Goal: Task Accomplishment & Management: Manage account settings

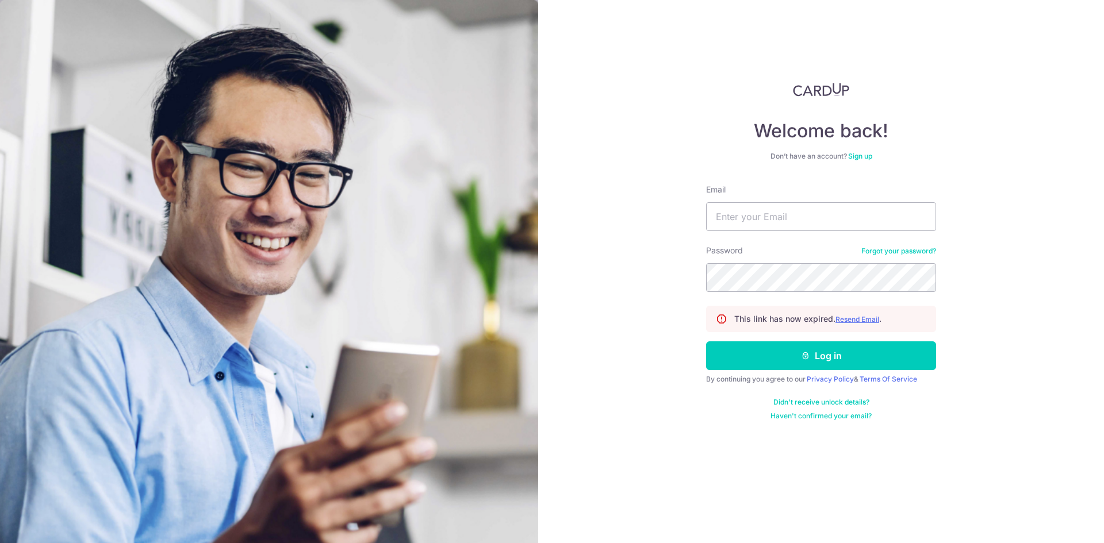
click at [765, 200] on div "Email" at bounding box center [821, 207] width 230 height 47
click at [762, 214] on input "Email" at bounding box center [821, 216] width 230 height 29
type input "[PERSON_NAME][EMAIL_ADDRESS][PERSON_NAME][DOMAIN_NAME]"
click at [858, 321] on u "Resend Email" at bounding box center [858, 319] width 44 height 9
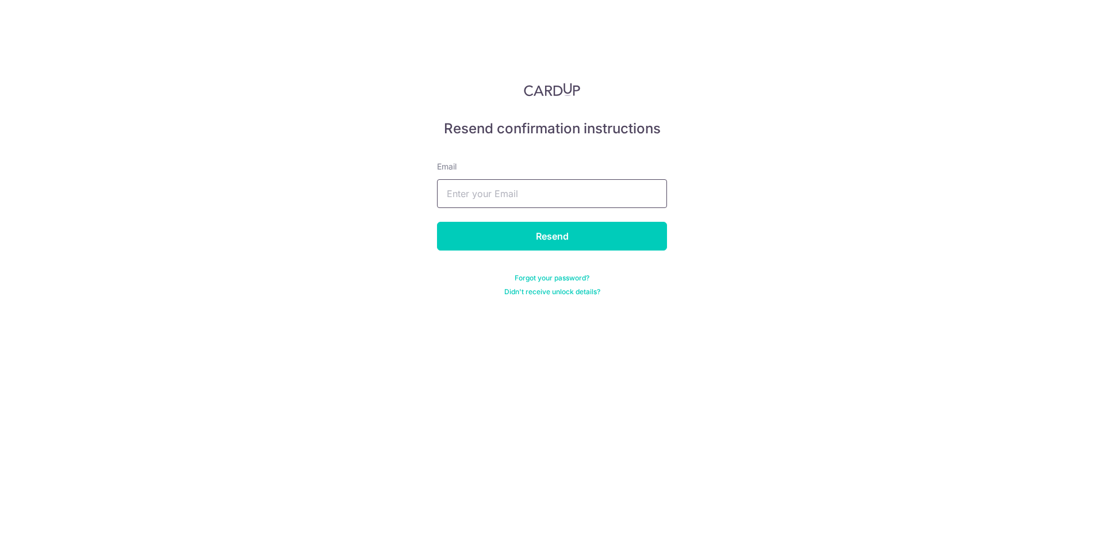
click at [576, 204] on input "text" at bounding box center [552, 193] width 230 height 29
type input "[PERSON_NAME][EMAIL_ADDRESS][PERSON_NAME][DOMAIN_NAME]"
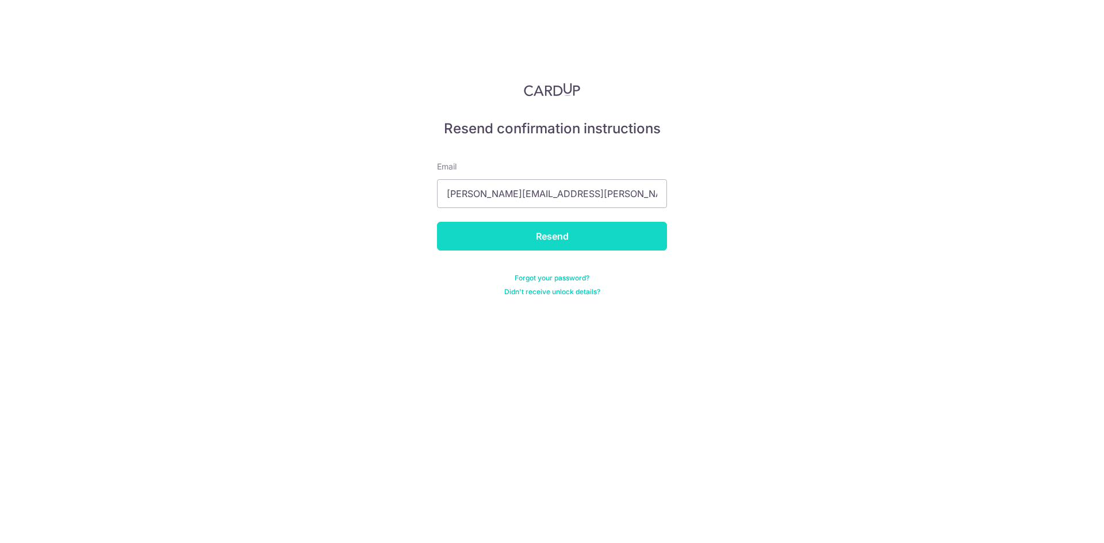
click at [572, 230] on input "Resend" at bounding box center [552, 236] width 230 height 29
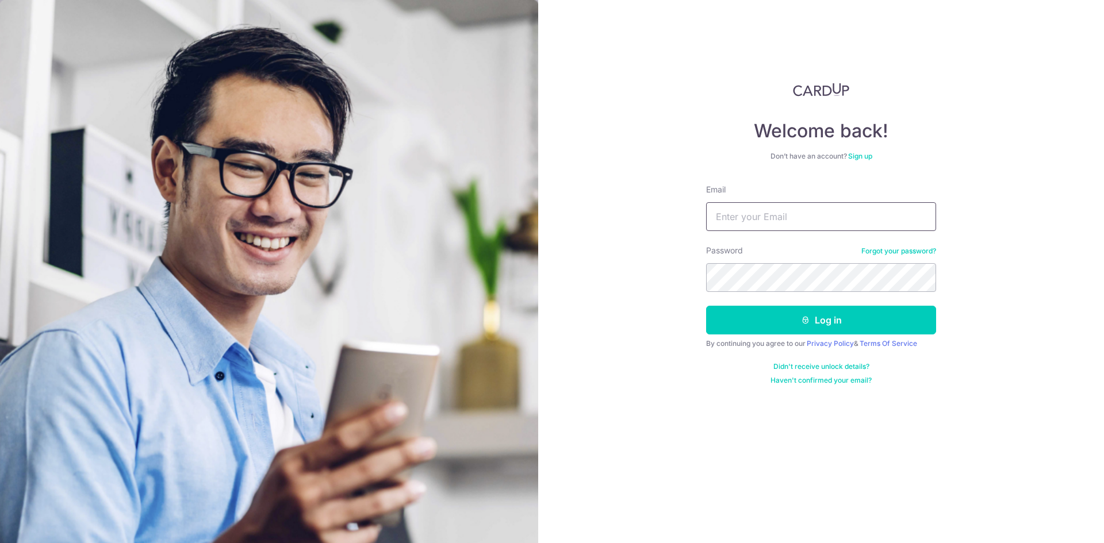
click at [744, 224] on input "Email" at bounding box center [821, 216] width 230 height 29
type input "[PERSON_NAME][EMAIL_ADDRESS][PERSON_NAME][DOMAIN_NAME]"
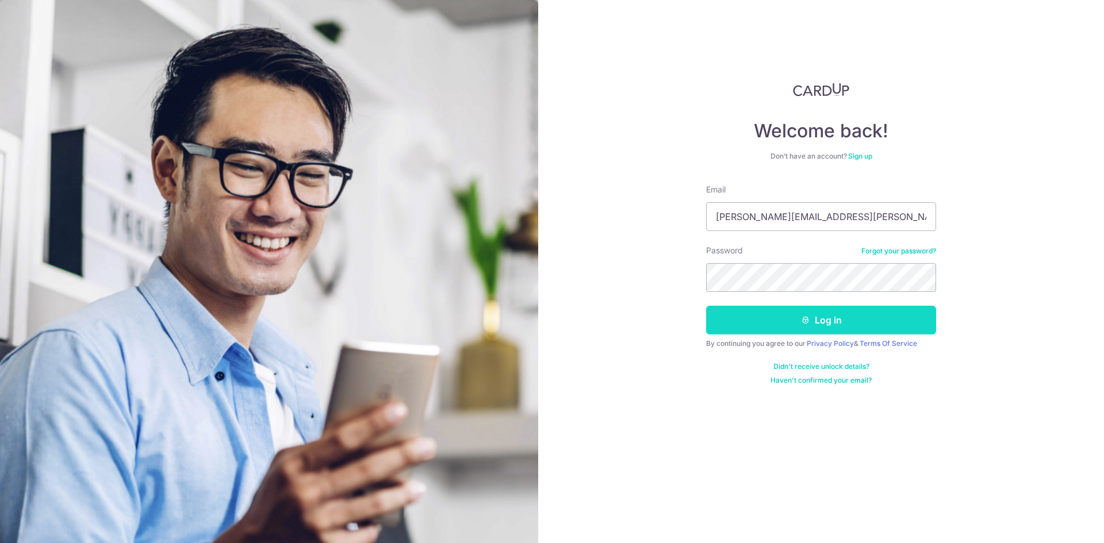
click at [829, 326] on button "Log in" at bounding box center [821, 320] width 230 height 29
